Goal: Information Seeking & Learning: Learn about a topic

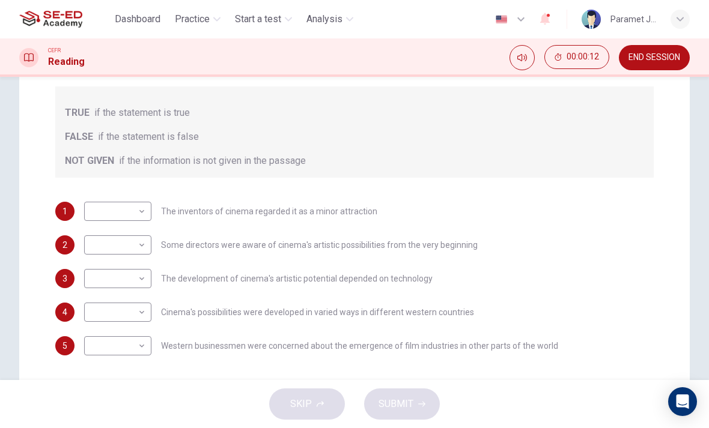
scroll to position [192, 0]
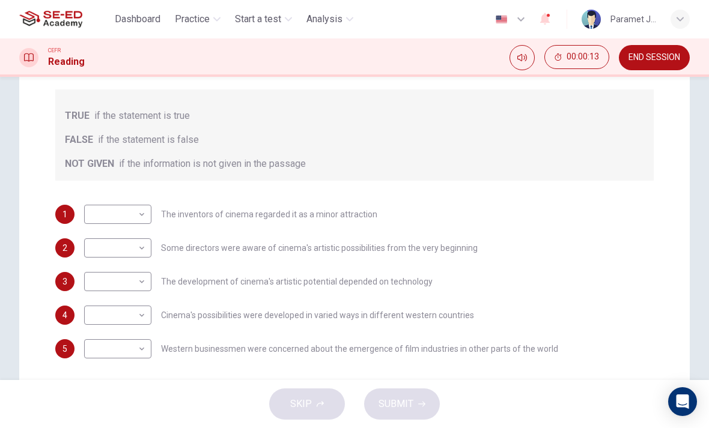
click at [95, 219] on body "This site uses cookies, as explained in our Privacy Policy . If you agree to th…" at bounding box center [354, 214] width 709 height 428
click at [550, 130] on div at bounding box center [354, 214] width 709 height 428
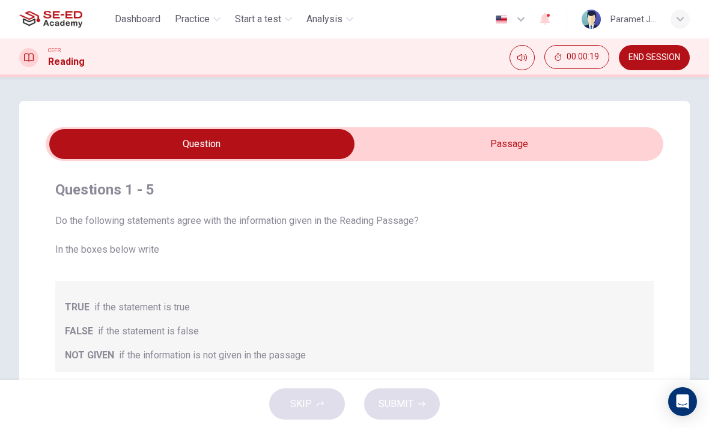
scroll to position [-1, 0]
click at [608, 143] on input "checkbox" at bounding box center [202, 144] width 926 height 30
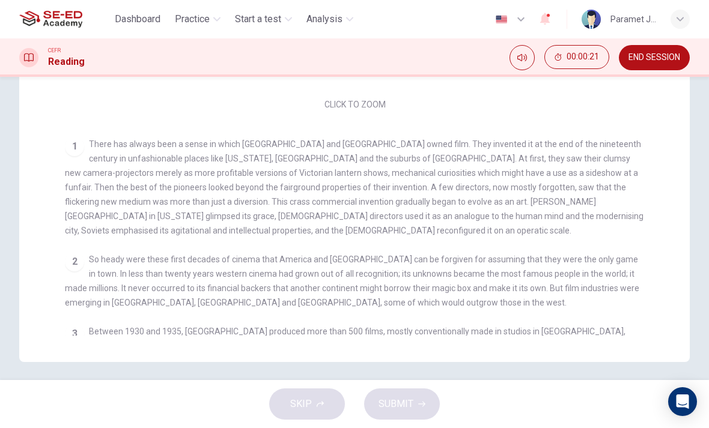
scroll to position [309, 0]
click at [554, 136] on div "1 There has always been a sense in which America and Europe owned film. They in…" at bounding box center [355, 186] width 580 height 101
click at [571, 133] on div "CLICK TO ZOOM Click to Zoom 1 There has always been a sense in which America an…" at bounding box center [362, 120] width 595 height 430
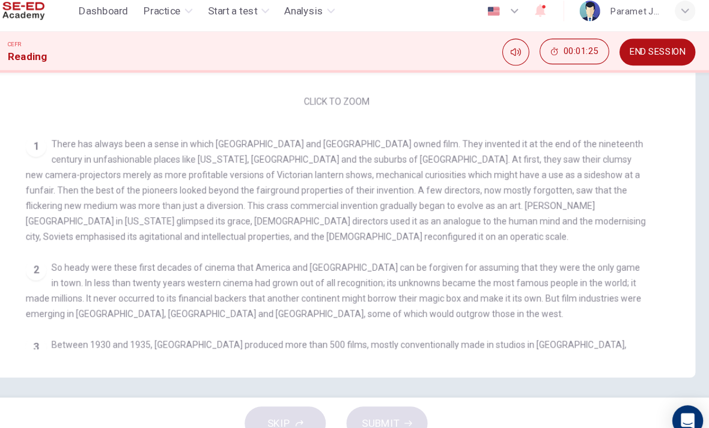
click at [516, 126] on div "CLICK TO ZOOM Click to Zoom 1 There has always been a sense in which America an…" at bounding box center [362, 120] width 595 height 430
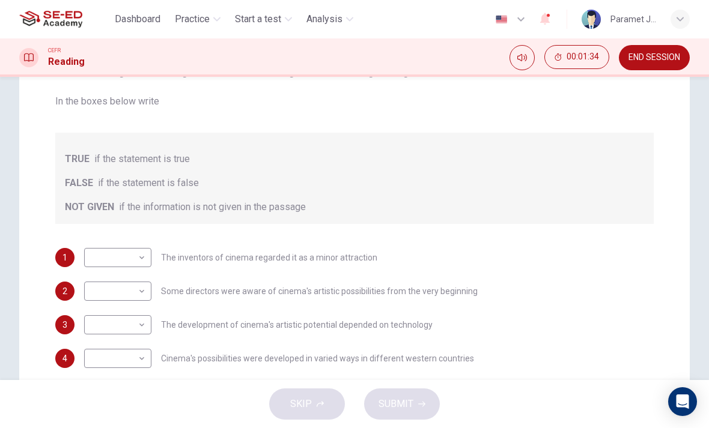
scroll to position [151, 0]
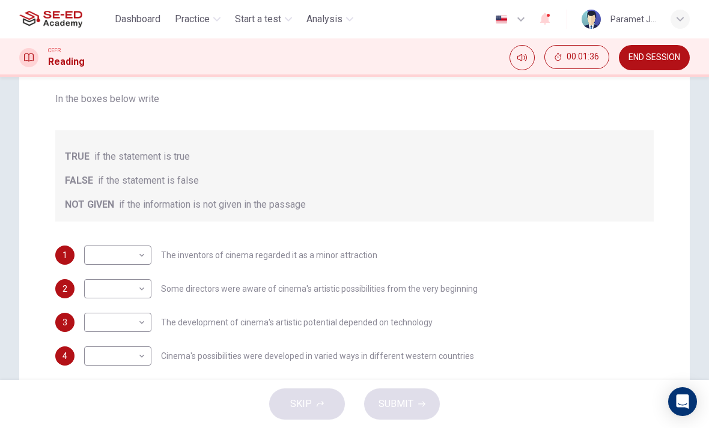
checkbox input "true"
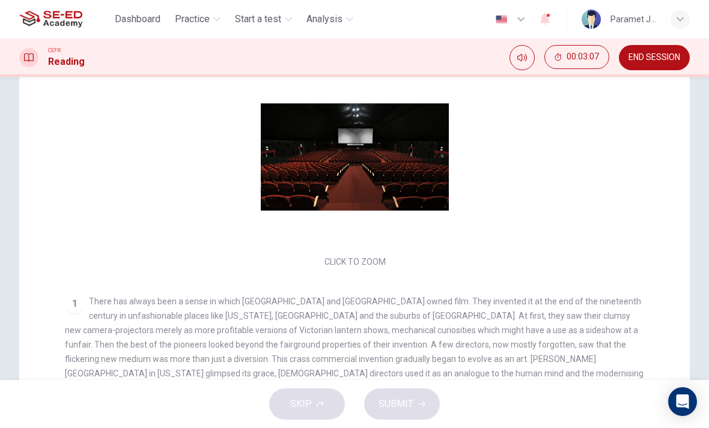
scroll to position [-1, 0]
click at [666, 58] on span "END SESSION" at bounding box center [654, 58] width 52 height 10
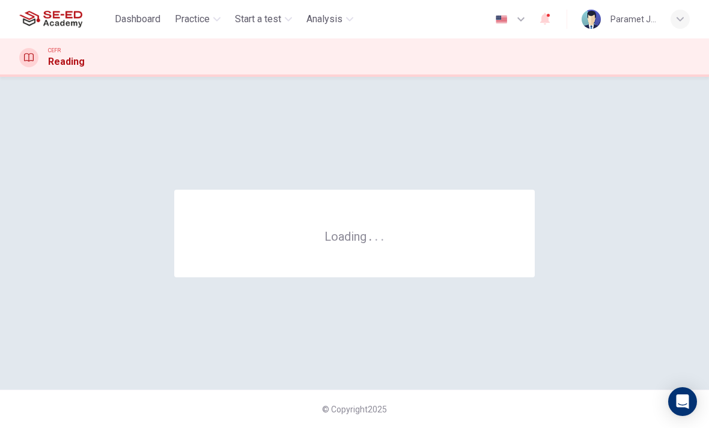
scroll to position [0, 0]
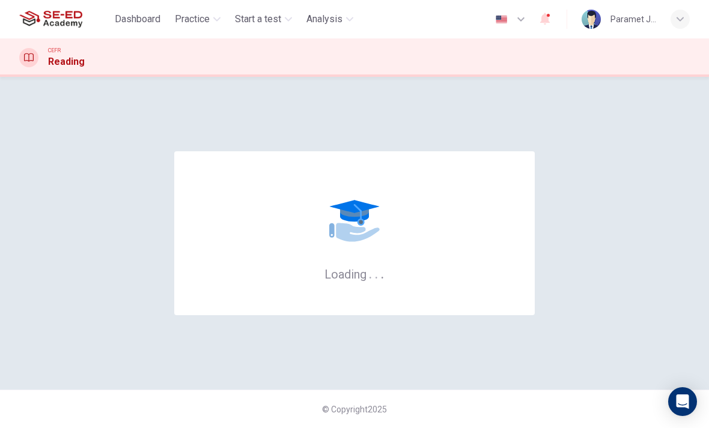
click at [673, 22] on div "button" at bounding box center [679, 19] width 19 height 19
